Goal: Information Seeking & Learning: Learn about a topic

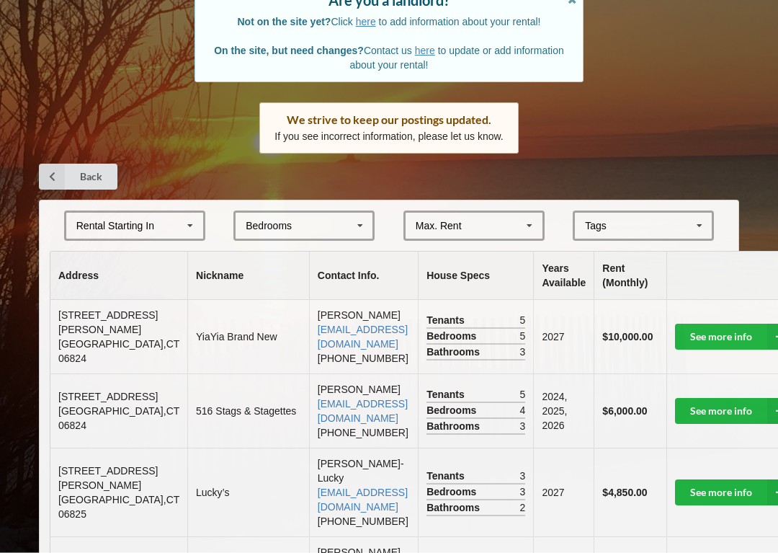
scroll to position [148, 0]
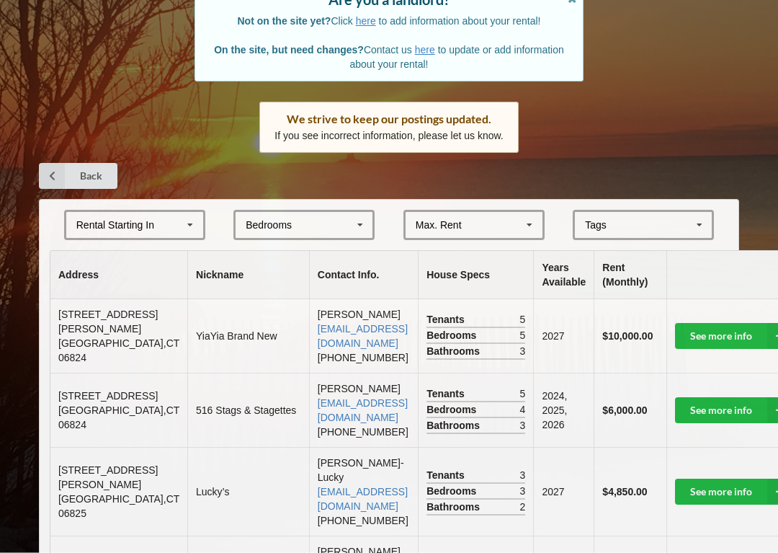
click at [767, 331] on icon at bounding box center [780, 336] width 26 height 26
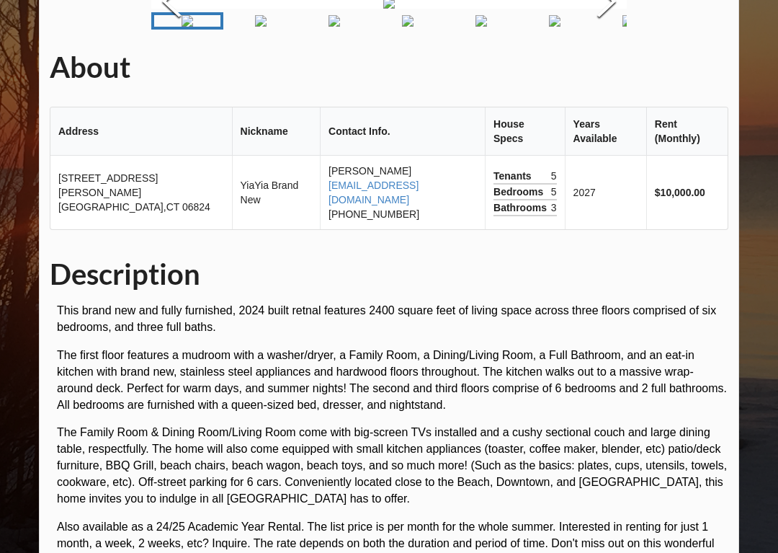
click at [267, 27] on img "Go to Slide 2" at bounding box center [261, 21] width 12 height 12
click at [307, 27] on img "Go to Slide 3" at bounding box center [301, 21] width 12 height 12
click at [347, 27] on img "Go to Slide 4" at bounding box center [342, 21] width 12 height 12
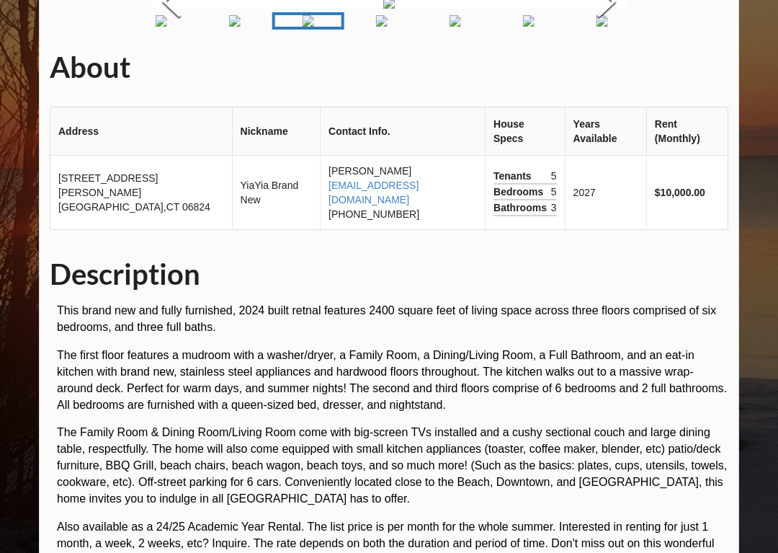
click at [388, 27] on img "Go to Slide 5" at bounding box center [382, 21] width 12 height 12
click at [428, 27] on img "Go to Slide 6" at bounding box center [422, 21] width 12 height 12
click at [468, 27] on img "Go to Slide 7" at bounding box center [463, 21] width 12 height 12
click at [509, 27] on img "Go to Slide 8" at bounding box center [503, 21] width 12 height 12
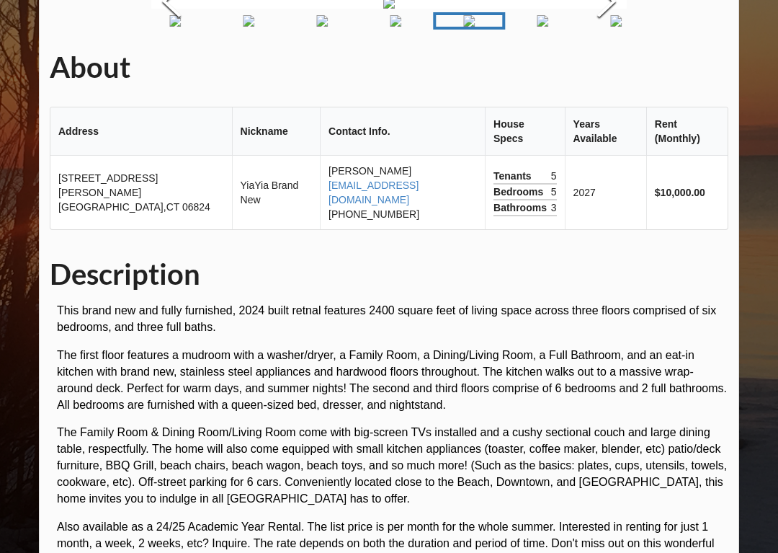
click at [549, 27] on img "Go to Slide 9" at bounding box center [543, 21] width 12 height 12
click at [589, 27] on img "Go to Slide 10" at bounding box center [583, 21] width 12 height 12
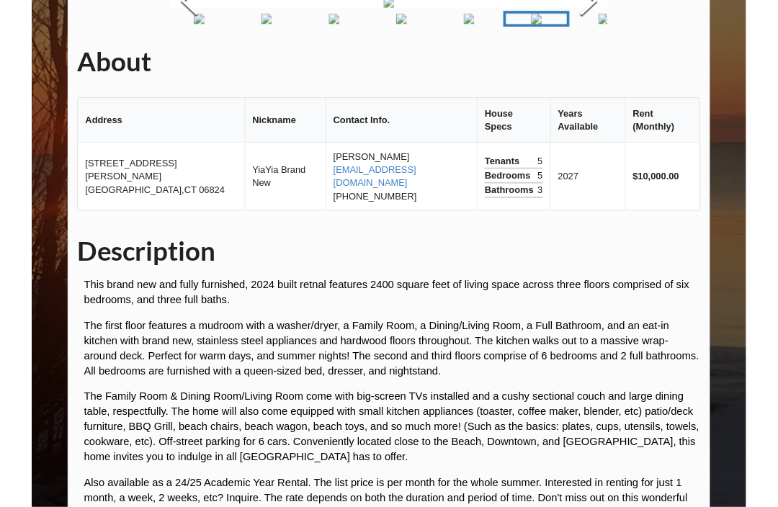
scroll to position [103, 0]
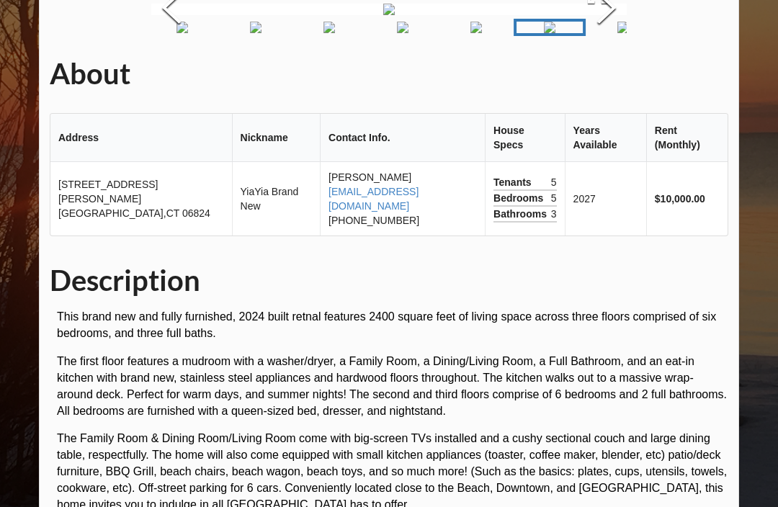
click at [617, 33] on img "Go to Slide 11" at bounding box center [623, 28] width 12 height 12
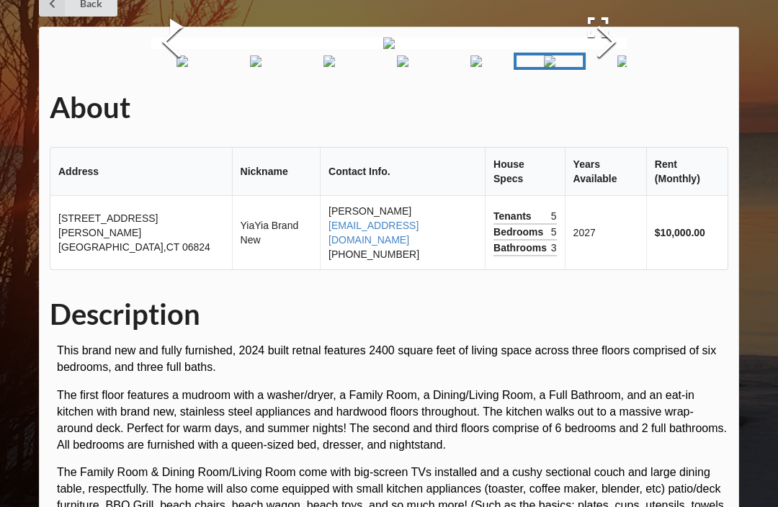
scroll to position [0, 0]
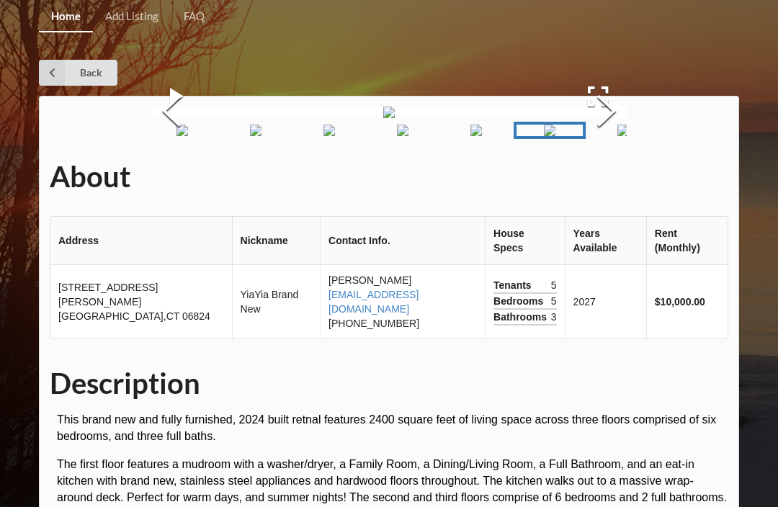
click at [77, 73] on link "Back" at bounding box center [78, 73] width 79 height 26
